Goal: Task Accomplishment & Management: Manage account settings

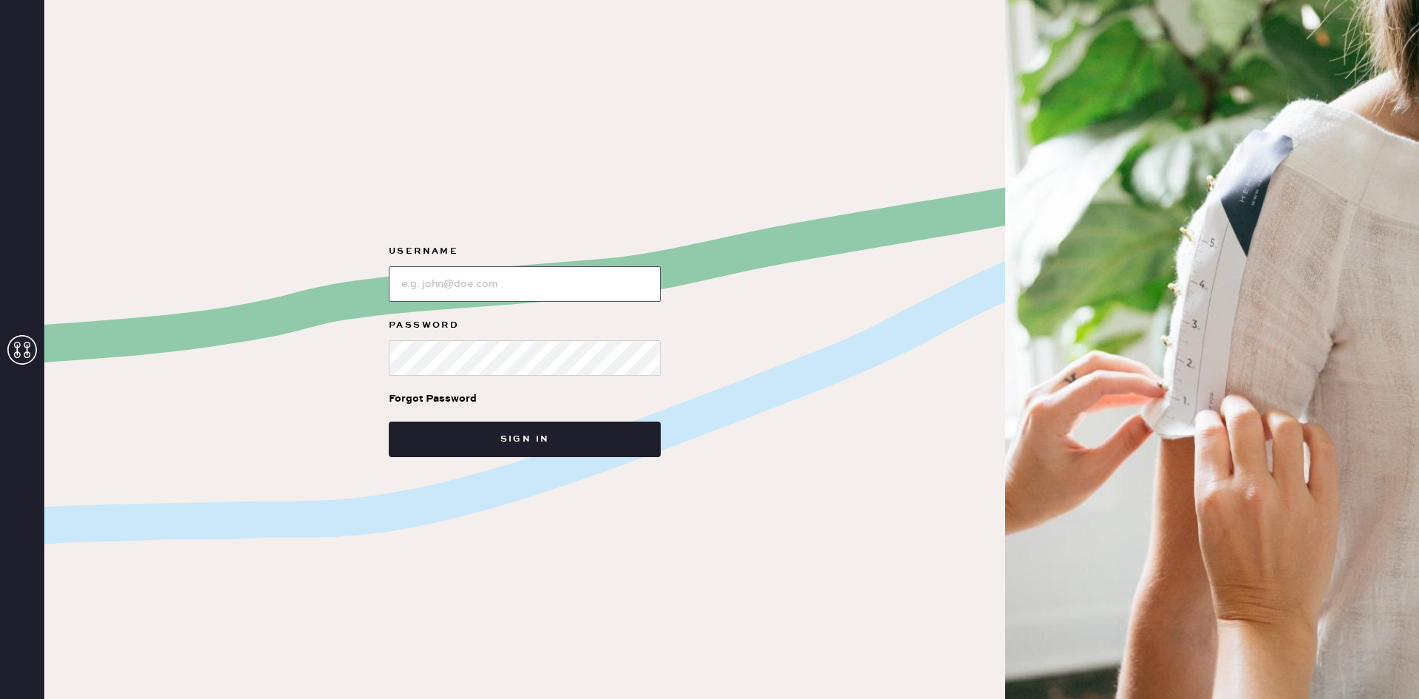
click at [489, 273] on input "loginName" at bounding box center [525, 283] width 272 height 35
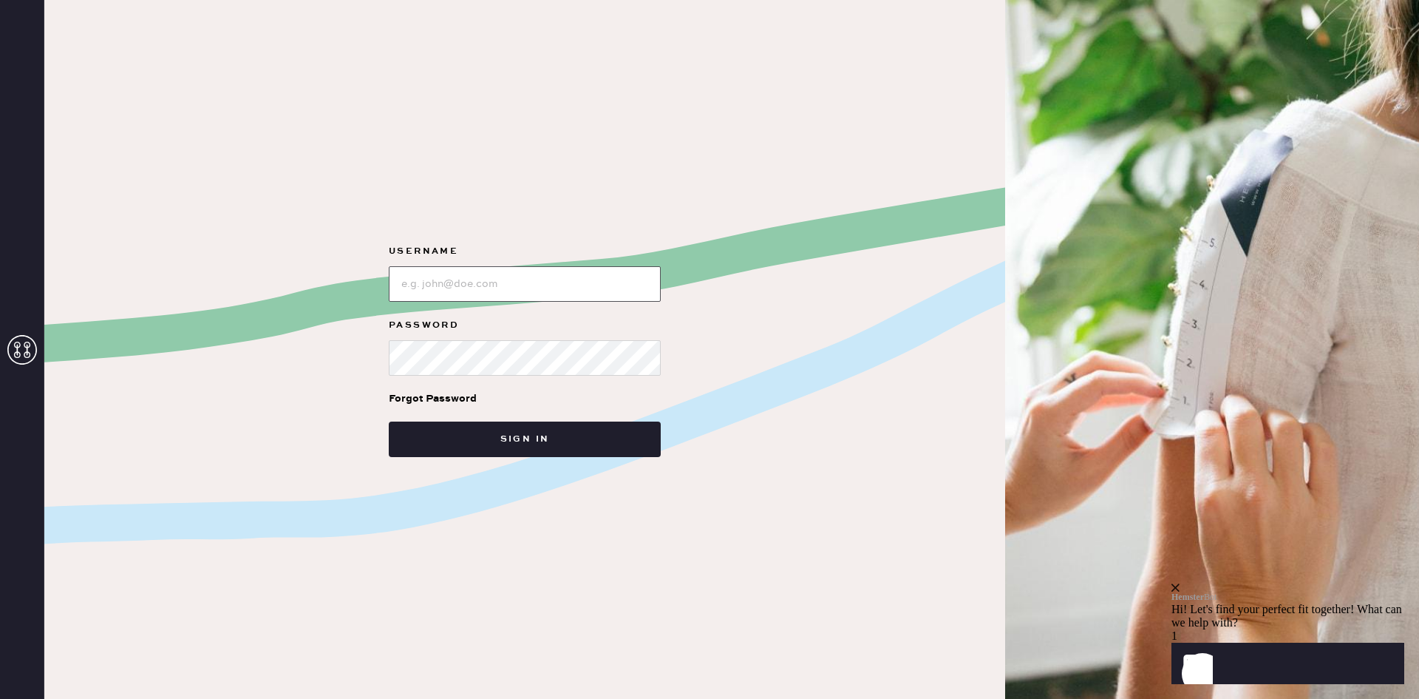
type input "[EMAIL_ADDRESS][PERSON_NAME][DOMAIN_NAME]"
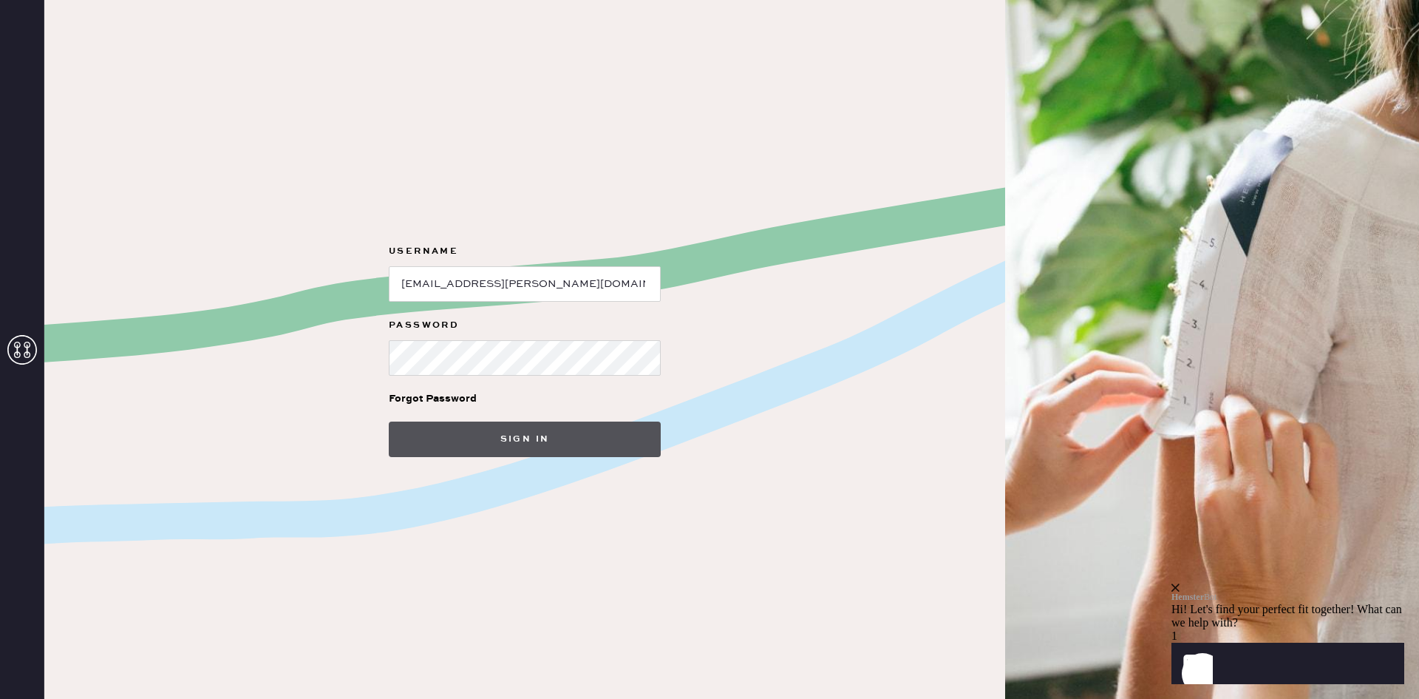
click at [580, 452] on button "Sign in" at bounding box center [525, 438] width 272 height 35
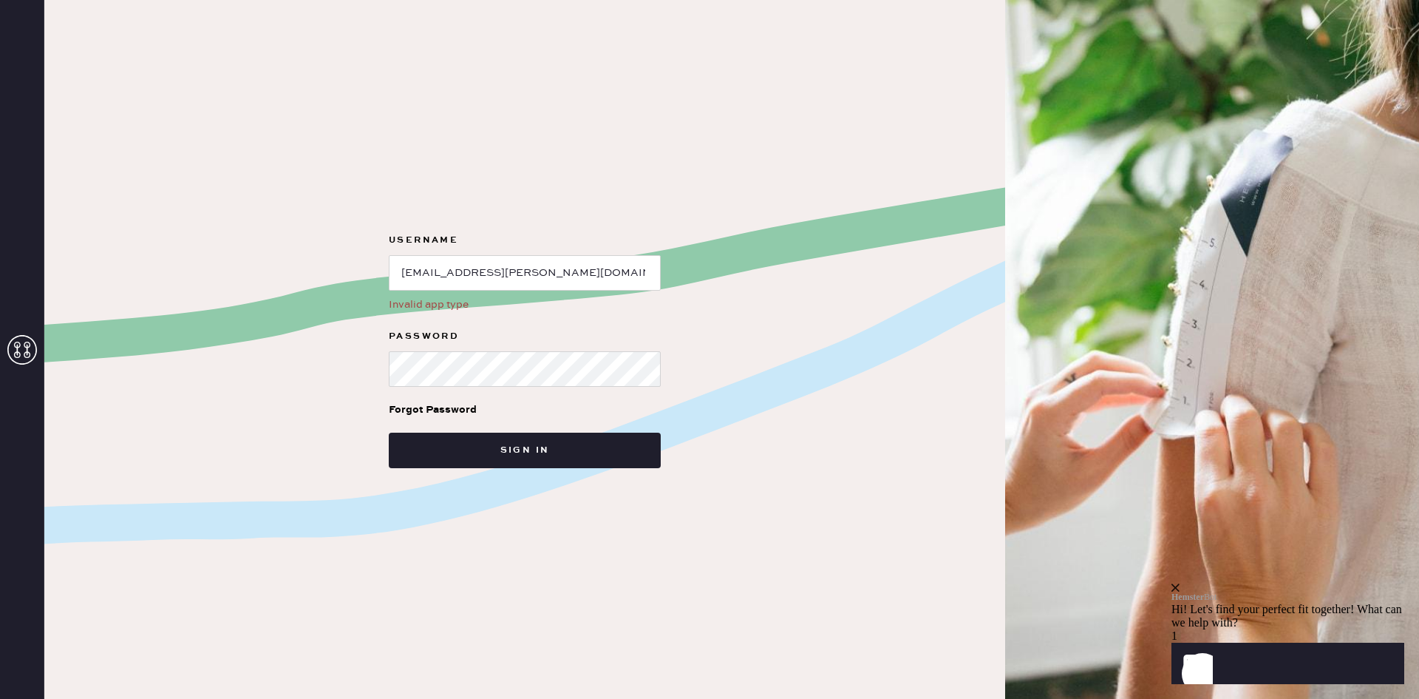
click at [17, 357] on use at bounding box center [22, 350] width 30 height 30
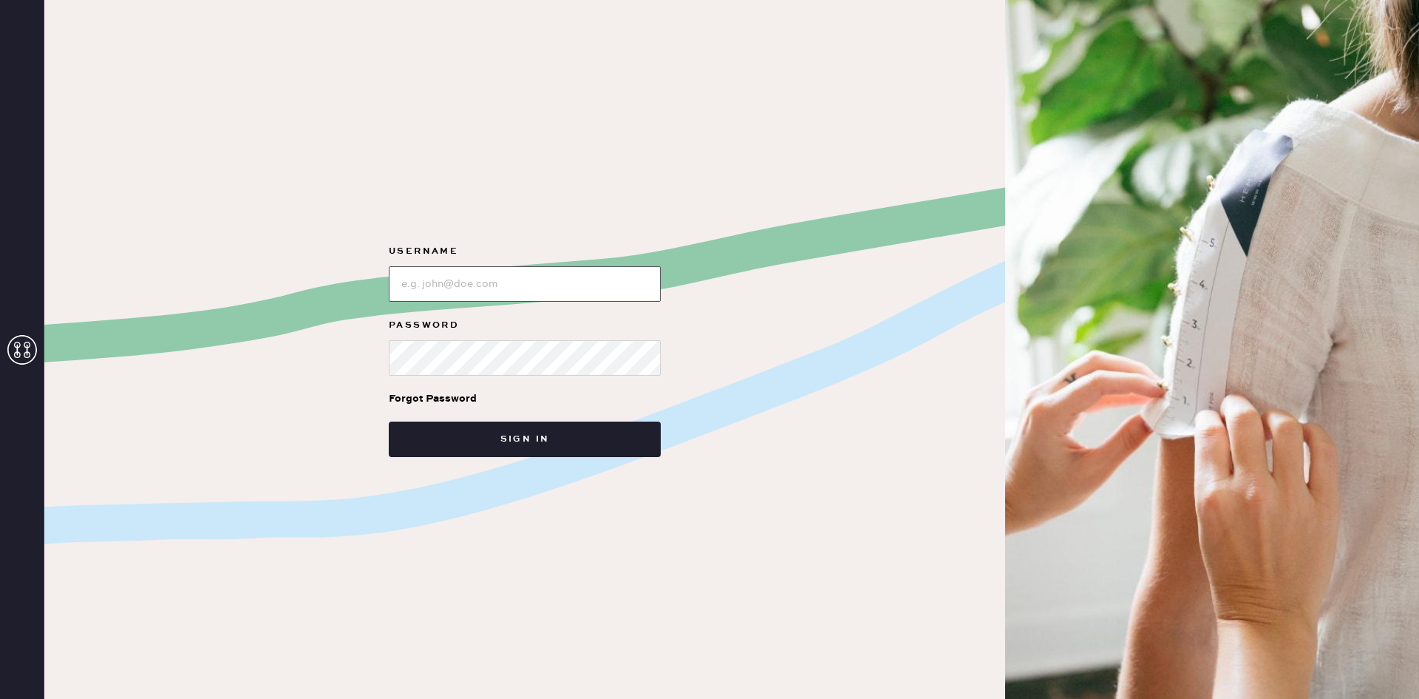
type input "[EMAIL_ADDRESS][PERSON_NAME][DOMAIN_NAME]"
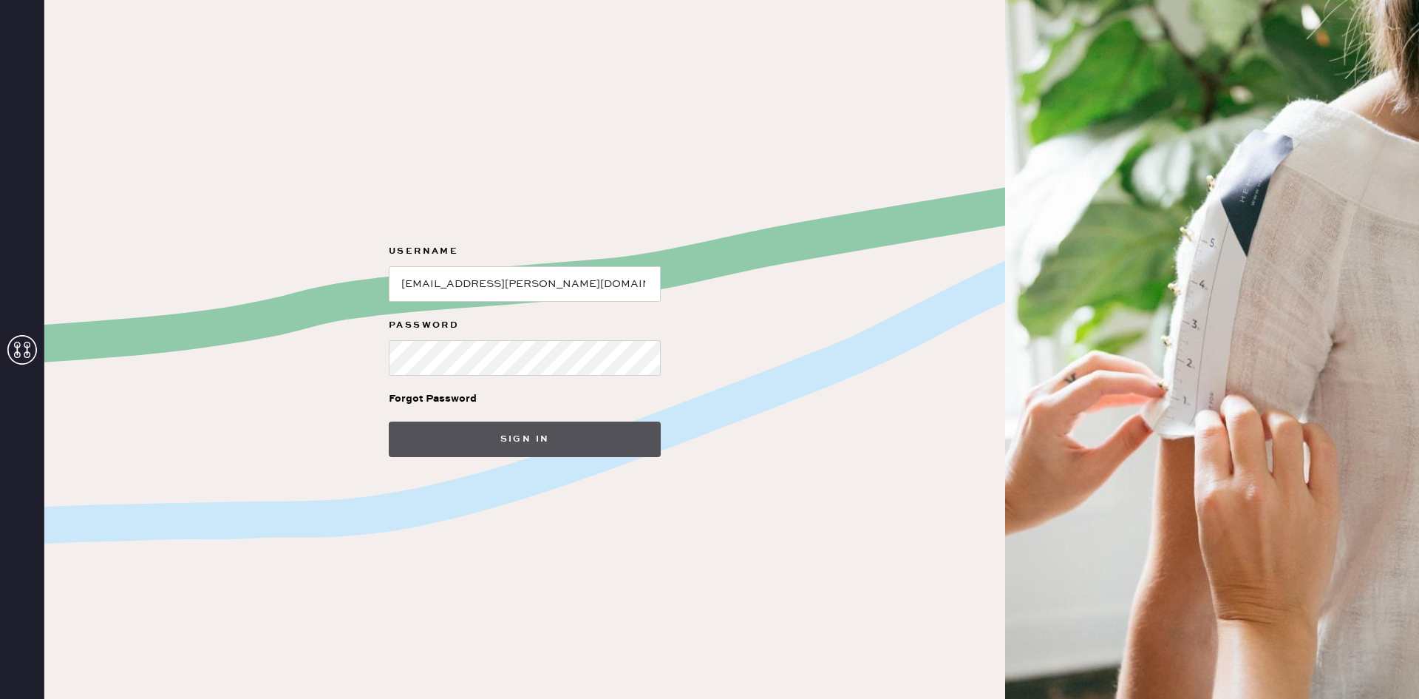
drag, startPoint x: 528, startPoint y: 418, endPoint x: 524, endPoint y: 437, distance: 19.6
click at [526, 432] on form "Username Password Forgot Password Sign in" at bounding box center [525, 349] width 296 height 214
click at [524, 437] on button "Sign in" at bounding box center [525, 438] width 272 height 35
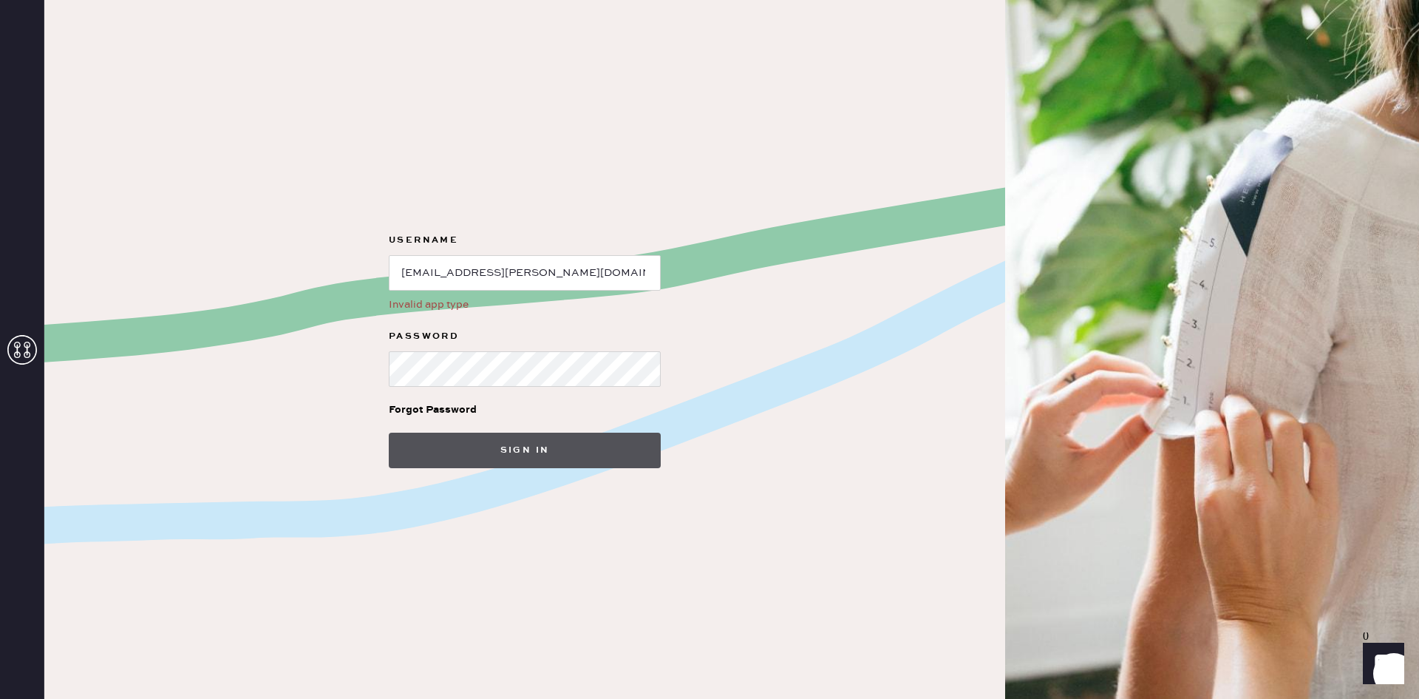
click at [522, 446] on button "Sign in" at bounding box center [525, 449] width 272 height 35
click at [1051, 363] on img at bounding box center [1212, 349] width 414 height 699
